Goal: Task Accomplishment & Management: Use online tool/utility

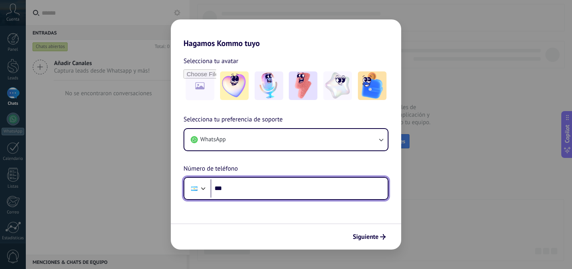
click at [234, 188] on input "***" at bounding box center [298, 188] width 177 height 18
type input "**********"
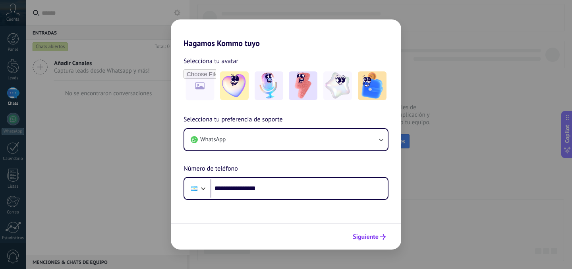
click at [366, 237] on span "Siguiente" at bounding box center [365, 237] width 26 height 6
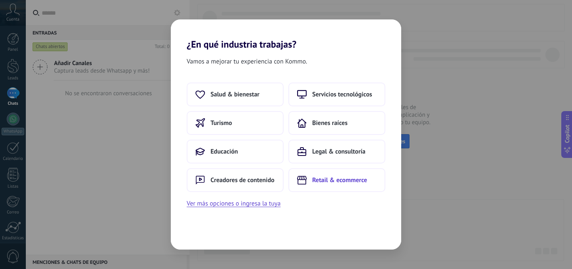
click at [345, 180] on span "Retail & ecommerce" at bounding box center [339, 180] width 55 height 8
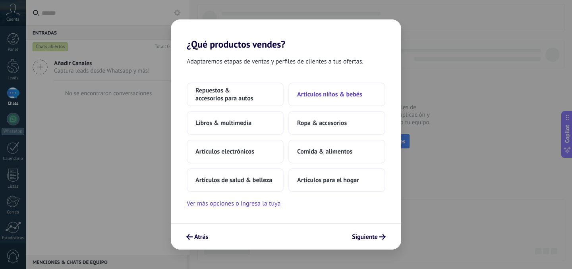
click at [339, 94] on span "Artículos niños & bebés" at bounding box center [329, 94] width 65 height 8
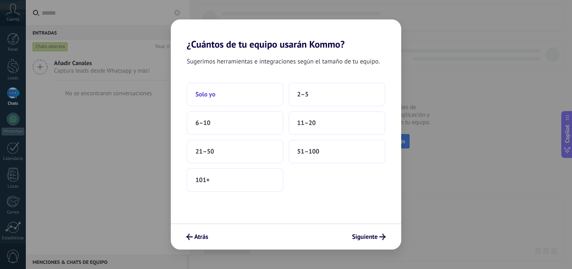
click at [218, 95] on button "Solo yo" at bounding box center [235, 95] width 97 height 24
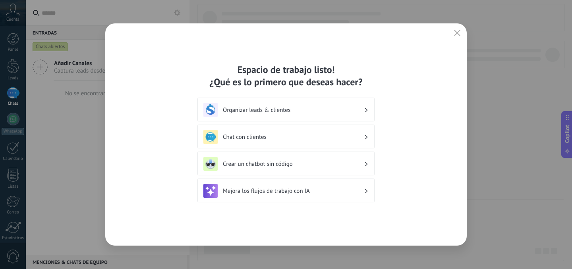
click at [308, 111] on h3 "Organizar leads & clientes" at bounding box center [293, 110] width 141 height 8
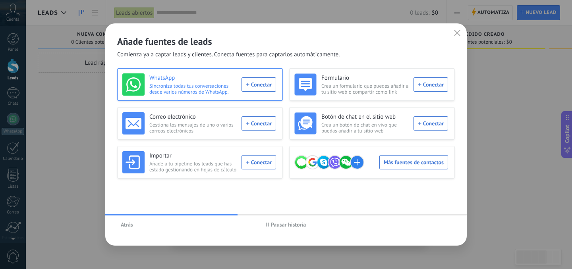
click at [257, 83] on div "WhatsApp Sincroniza todas tus conversaciones desde varios números de WhatsApp. …" at bounding box center [199, 84] width 154 height 22
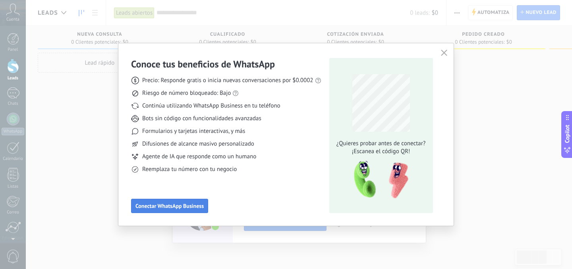
click at [174, 204] on span "Conectar WhatsApp Business" at bounding box center [169, 206] width 68 height 6
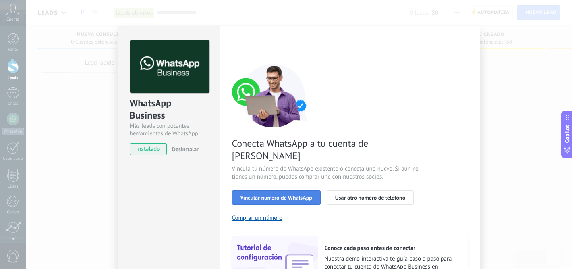
click at [264, 195] on span "Vincular número de WhatsApp" at bounding box center [276, 198] width 72 height 6
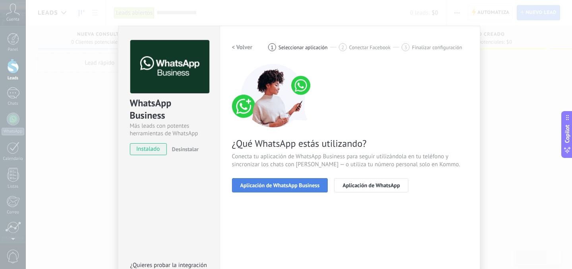
click at [269, 187] on span "Aplicación de WhatsApp Business" at bounding box center [279, 186] width 79 height 6
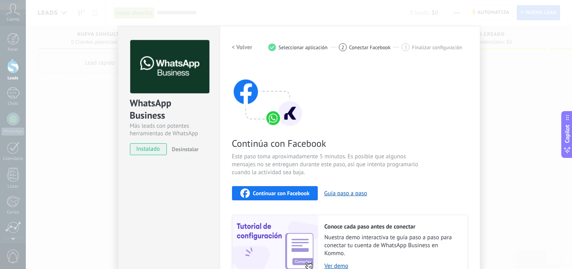
scroll to position [49, 0]
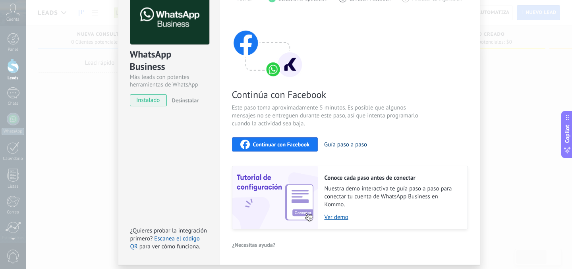
click at [340, 146] on button "Guía paso a paso" at bounding box center [345, 145] width 43 height 8
click at [276, 142] on span "Continuar con Facebook" at bounding box center [281, 145] width 57 height 6
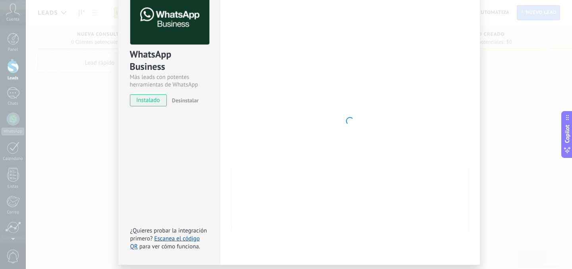
click at [300, 104] on div at bounding box center [350, 121] width 236 height 260
click at [267, 61] on div at bounding box center [350, 121] width 236 height 260
click at [173, 240] on link "Escanea el código QR" at bounding box center [164, 242] width 69 height 15
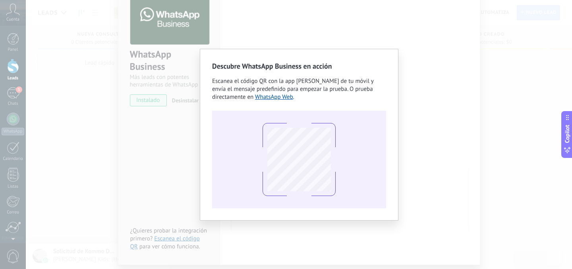
click at [423, 222] on div "Descubre WhatsApp Business en acción Escanea el código QR con la app de cámara …" at bounding box center [299, 134] width 546 height 269
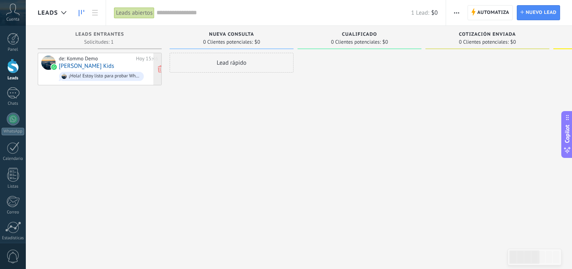
click at [108, 73] on div "¡Hola! Estoy listo para probar WhatsApp en Kommo. Mi código de verificación es …" at bounding box center [104, 76] width 71 height 6
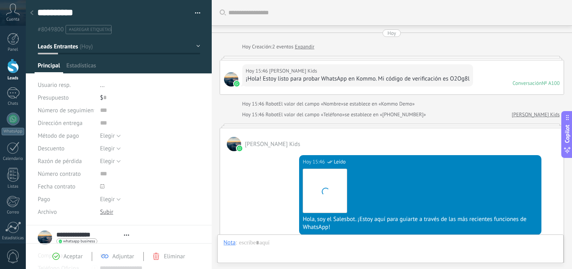
scroll to position [264, 0]
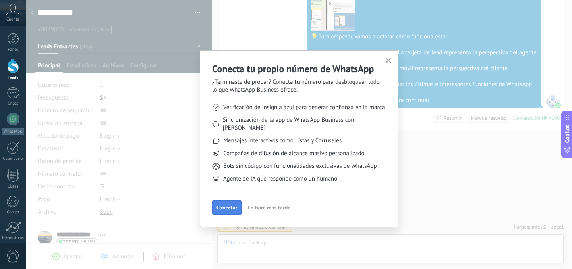
click at [231, 205] on span "Conectar" at bounding box center [226, 208] width 21 height 6
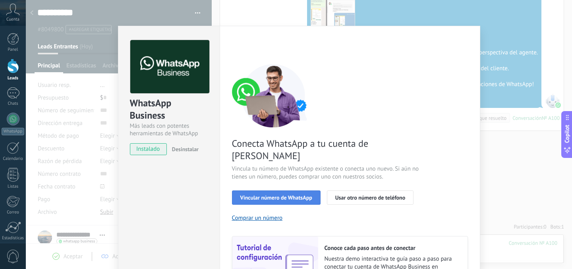
click at [293, 195] on span "Vincular número de WhatsApp" at bounding box center [276, 198] width 72 height 6
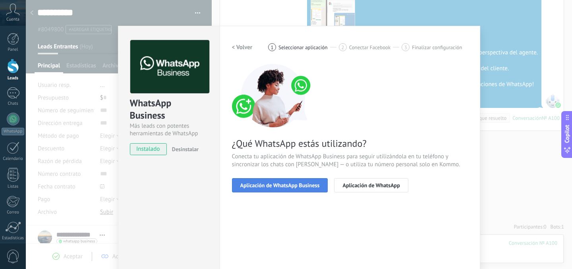
click at [271, 185] on span "Aplicación de WhatsApp Business" at bounding box center [279, 186] width 79 height 6
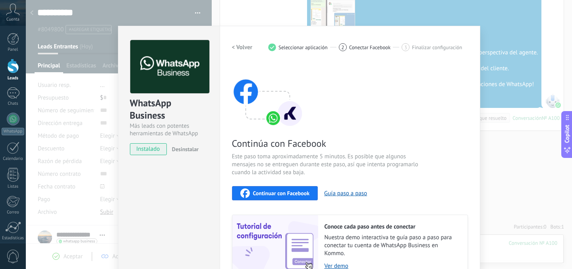
click at [275, 192] on span "Continuar con Facebook" at bounding box center [281, 194] width 57 height 6
click at [179, 13] on div "WhatsApp Business Más leads con potentes herramientas de WhatsApp instalado Des…" at bounding box center [299, 134] width 546 height 269
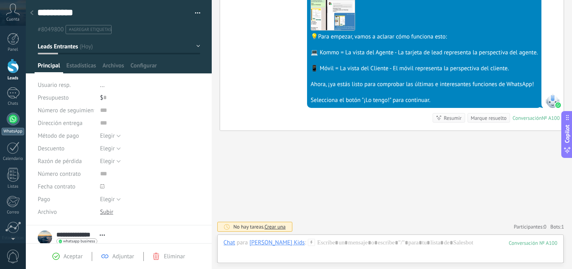
click at [13, 120] on div at bounding box center [13, 119] width 13 height 13
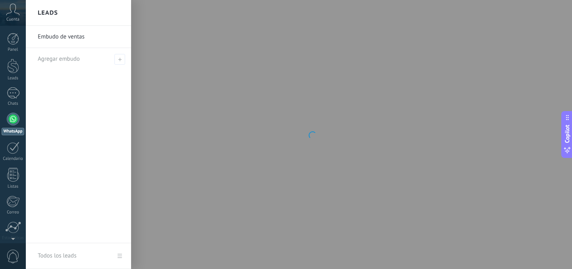
click at [230, 108] on div at bounding box center [312, 134] width 572 height 269
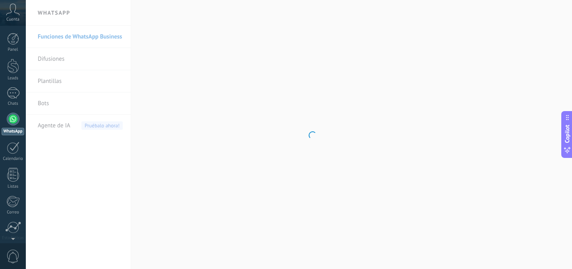
click at [10, 122] on div at bounding box center [13, 119] width 13 height 13
click at [13, 44] on div at bounding box center [13, 39] width 12 height 12
